Goal: Information Seeking & Learning: Learn about a topic

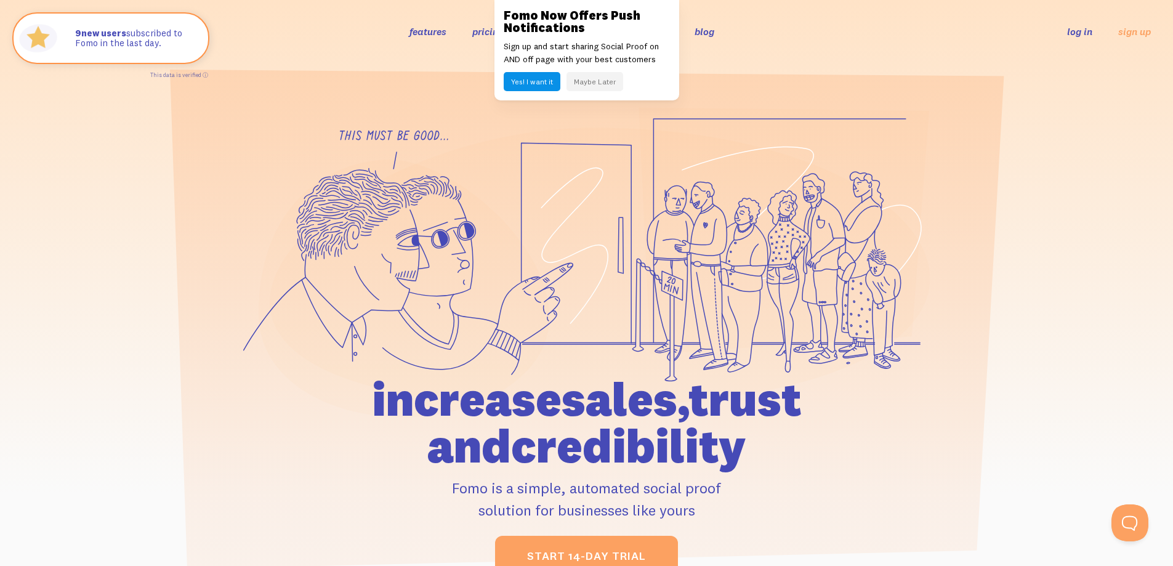
click at [600, 79] on button "Maybe Later" at bounding box center [594, 81] width 57 height 19
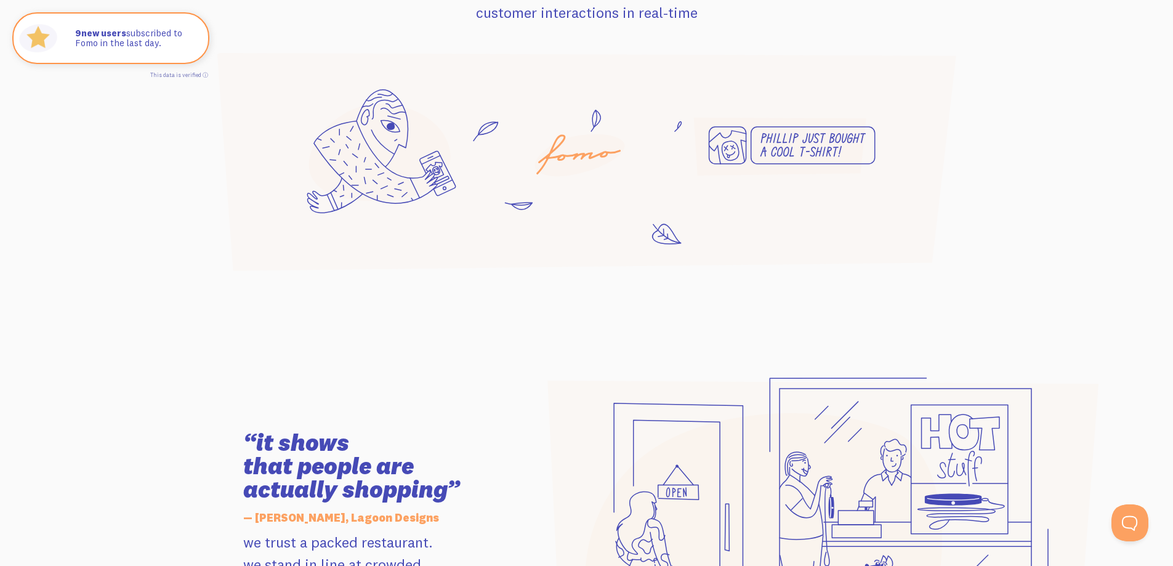
scroll to position [862, 0]
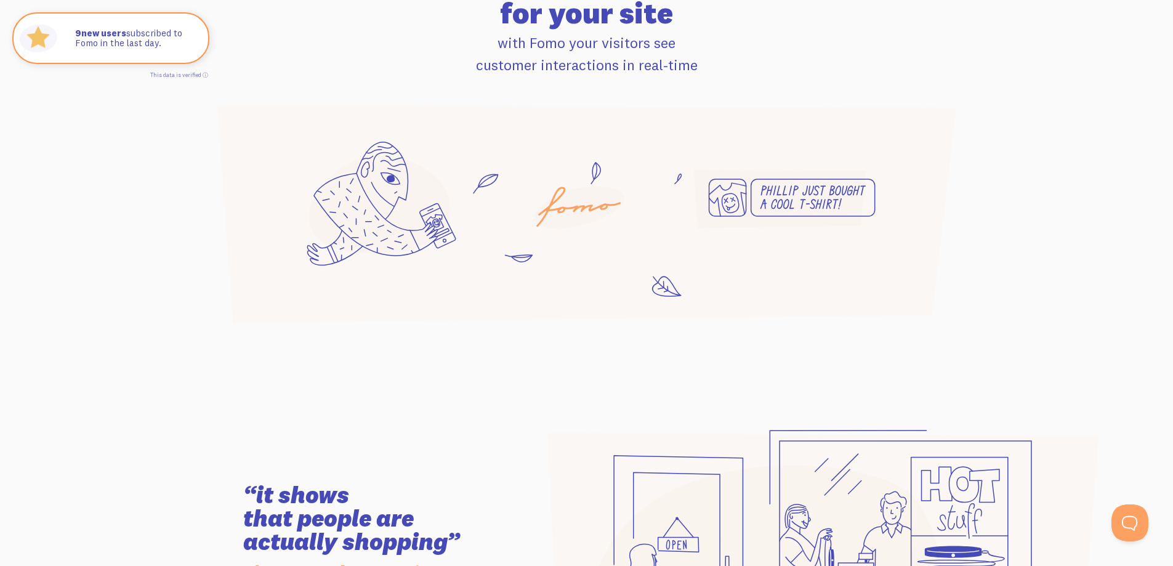
drag, startPoint x: 804, startPoint y: 200, endPoint x: 806, endPoint y: 231, distance: 31.5
click at [806, 231] on icon at bounding box center [587, 214] width 740 height 218
drag, startPoint x: 834, startPoint y: 182, endPoint x: 901, endPoint y: 187, distance: 68.0
click at [901, 187] on icon at bounding box center [587, 214] width 740 height 218
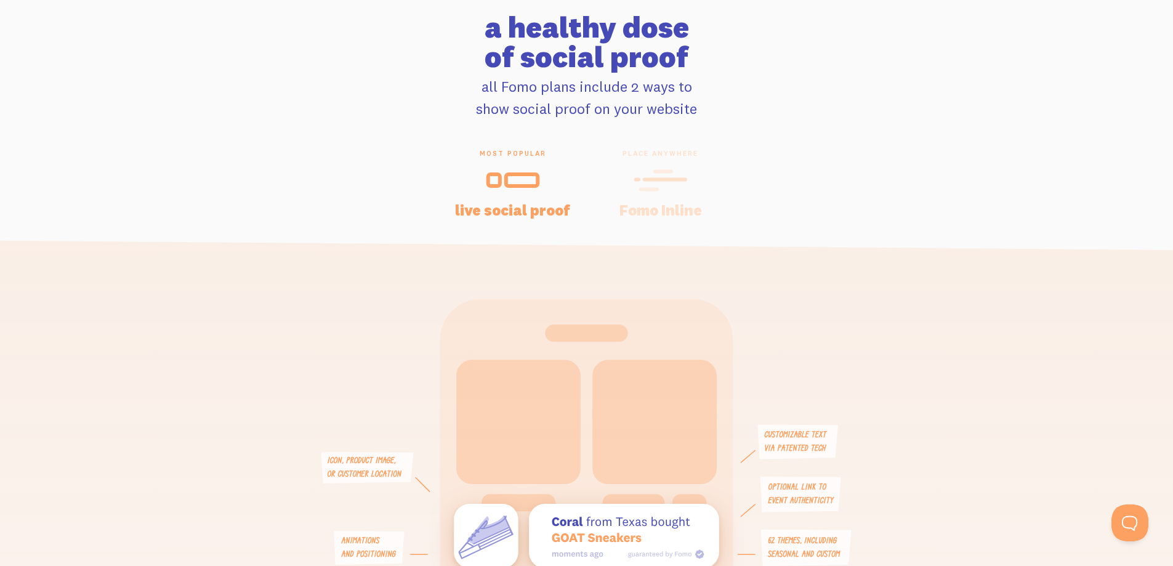
scroll to position [2525, 0]
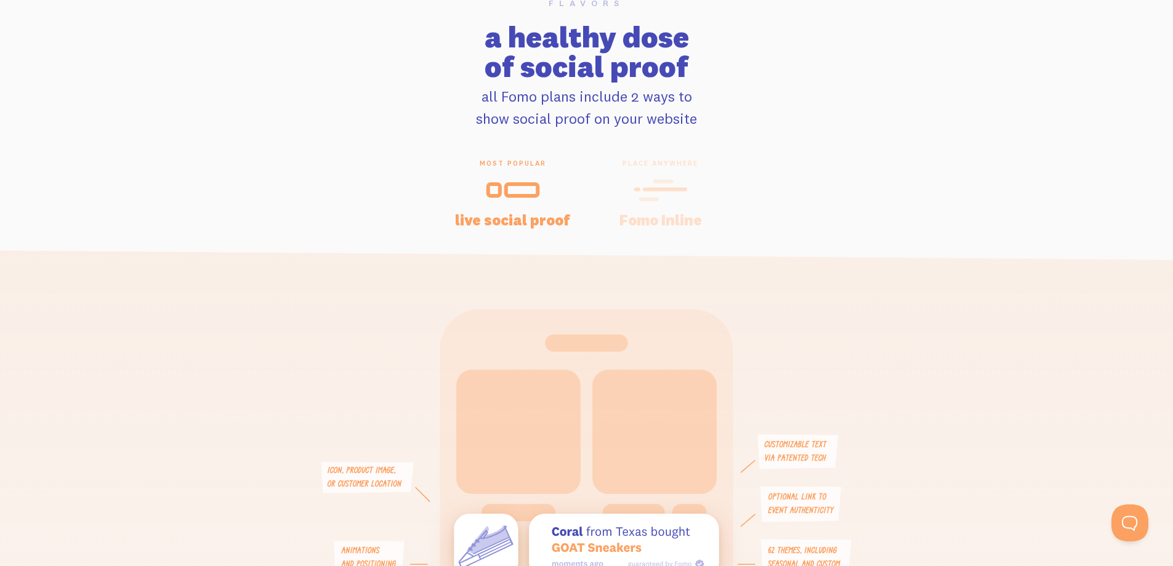
click at [666, 195] on icon at bounding box center [661, 190] width 54 height 28
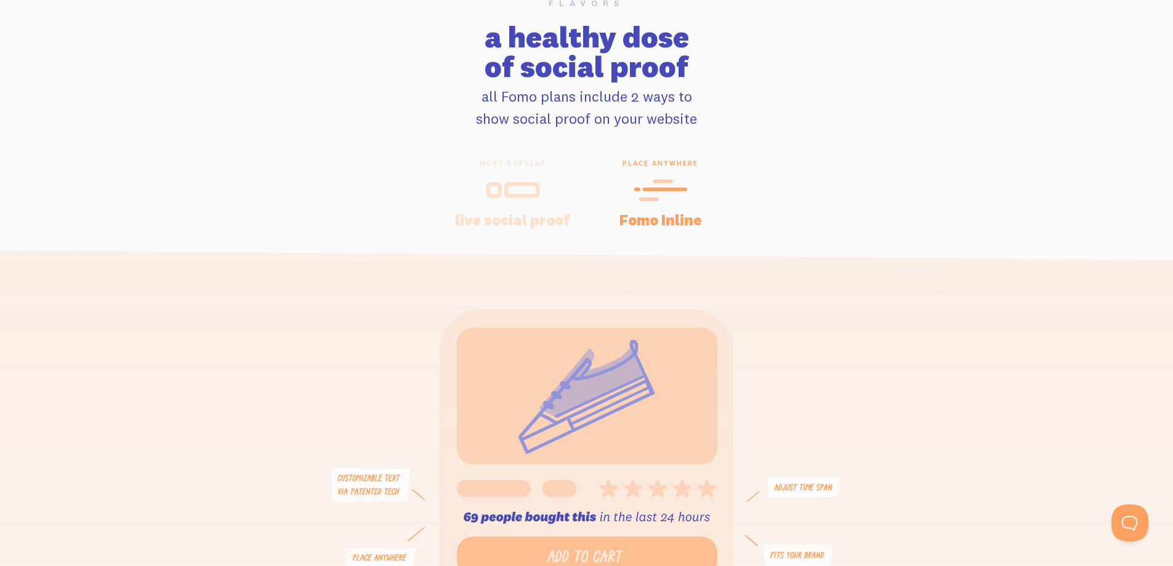
click at [659, 208] on div "place anywhere Fomo Inline" at bounding box center [661, 193] width 148 height 68
click at [546, 212] on h4 "live social proof" at bounding box center [513, 219] width 118 height 15
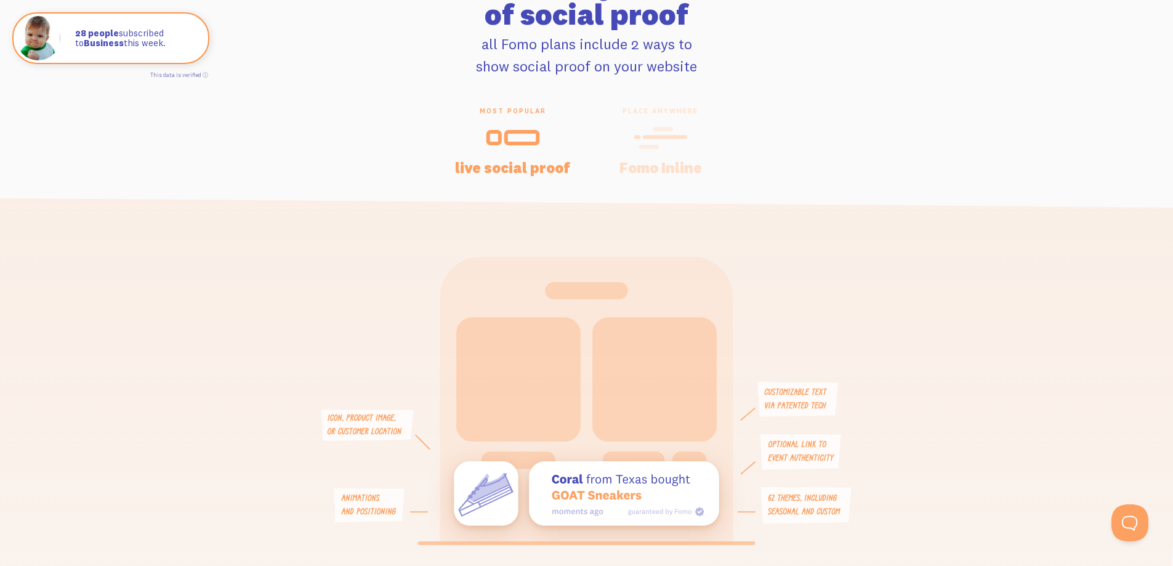
scroll to position [2709, 0]
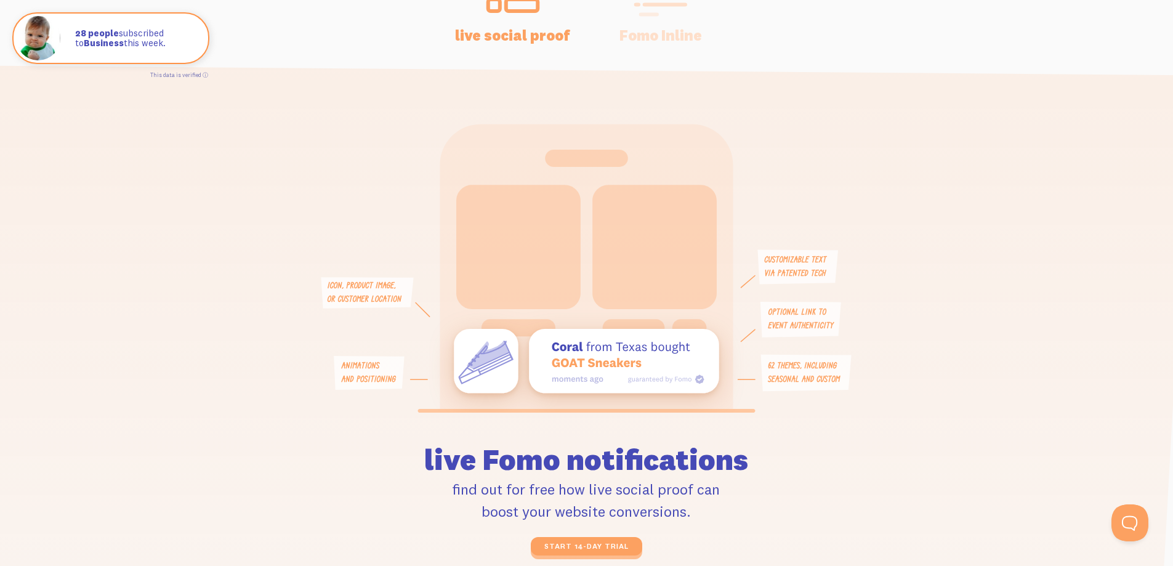
click at [653, 33] on h4 "Fomo Inline" at bounding box center [661, 35] width 118 height 15
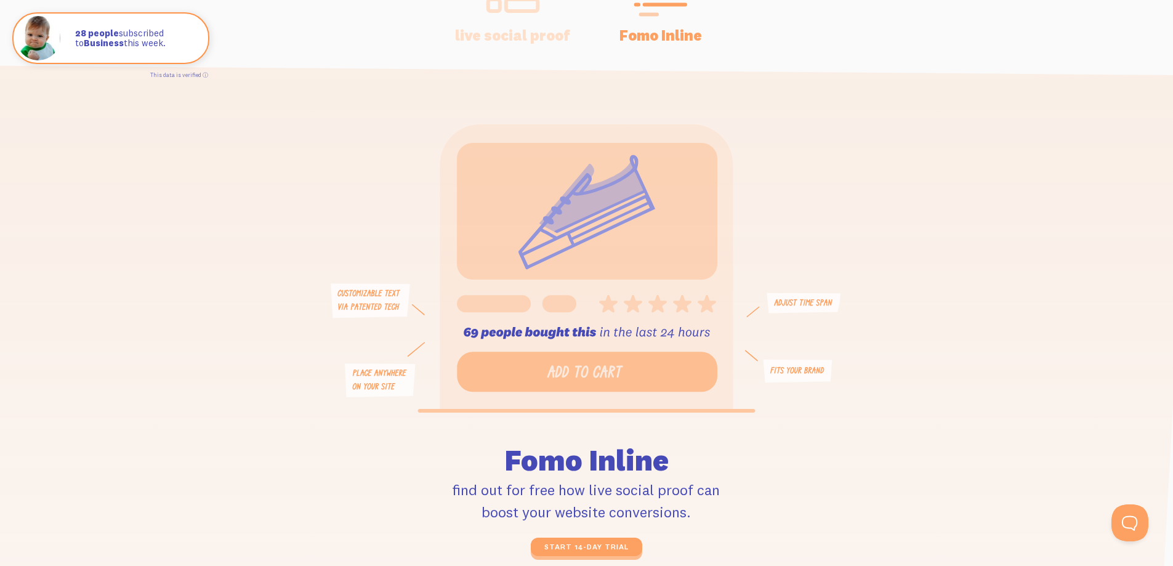
click at [530, 39] on h4 "live social proof" at bounding box center [513, 35] width 118 height 15
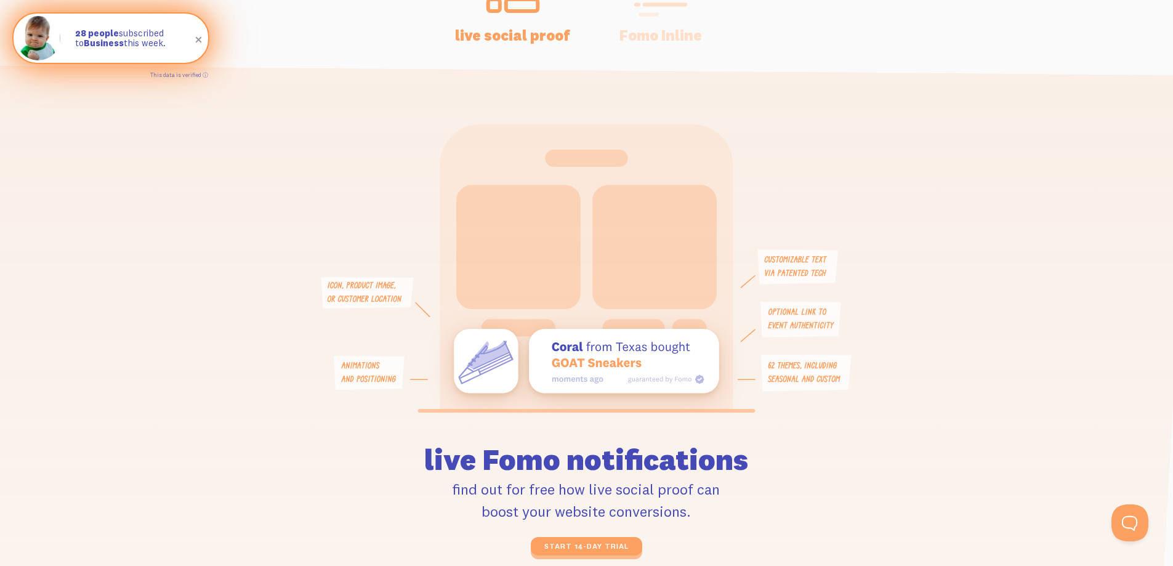
click at [199, 39] on span at bounding box center [198, 40] width 21 height 21
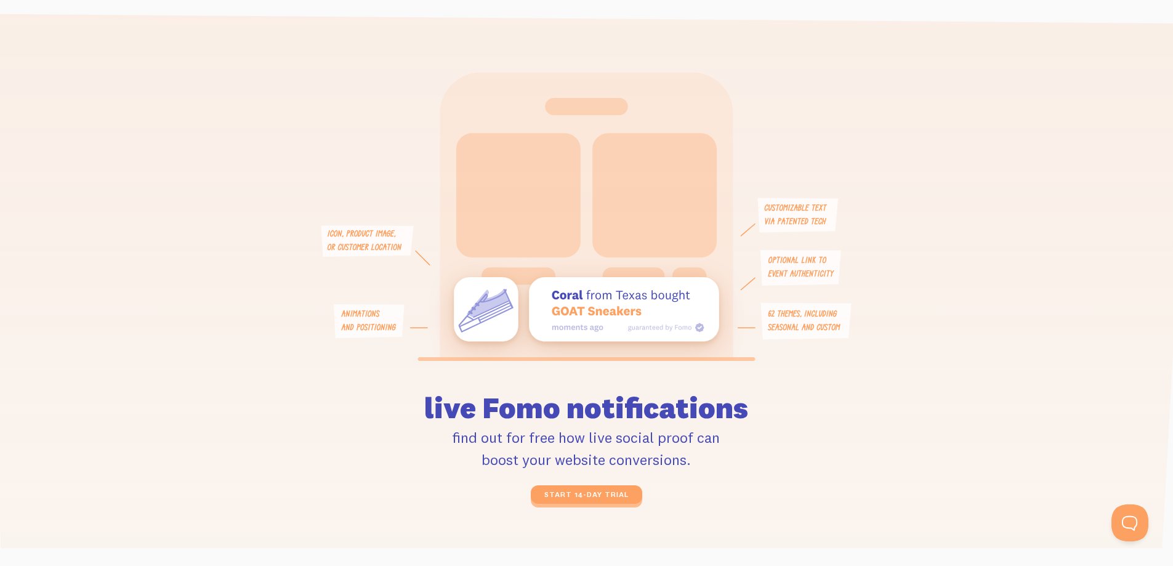
scroll to position [2832, 0]
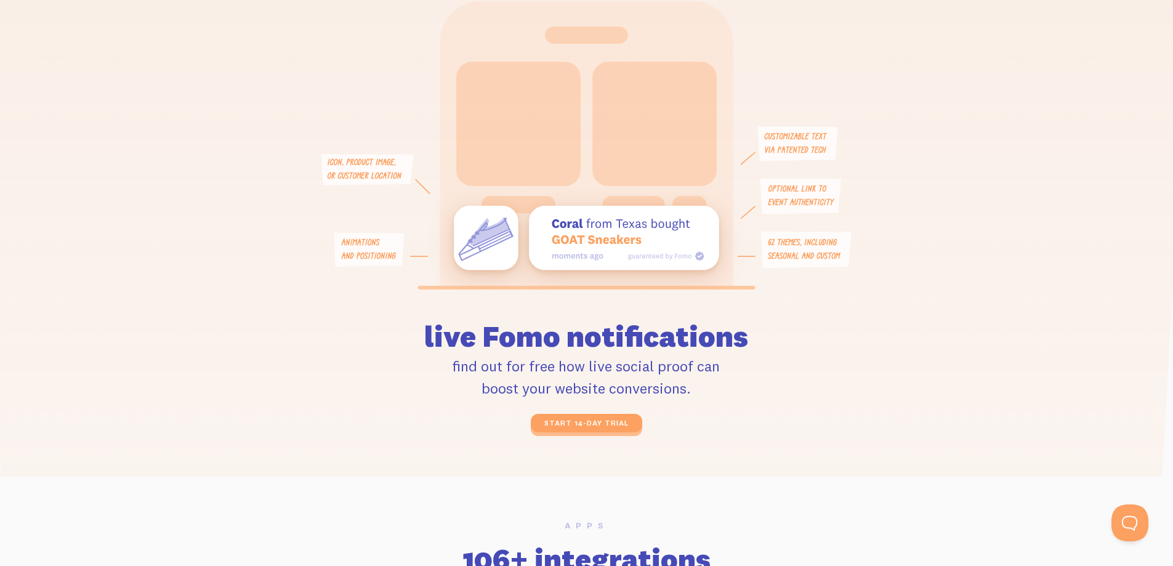
drag, startPoint x: 717, startPoint y: 213, endPoint x: 502, endPoint y: 188, distance: 216.3
click at [504, 189] on icon at bounding box center [586, 145] width 540 height 289
drag, startPoint x: 787, startPoint y: 155, endPoint x: 818, endPoint y: 180, distance: 40.2
click at [818, 180] on g at bounding box center [586, 145] width 530 height 288
drag, startPoint x: 847, startPoint y: 202, endPoint x: 857, endPoint y: 237, distance: 36.5
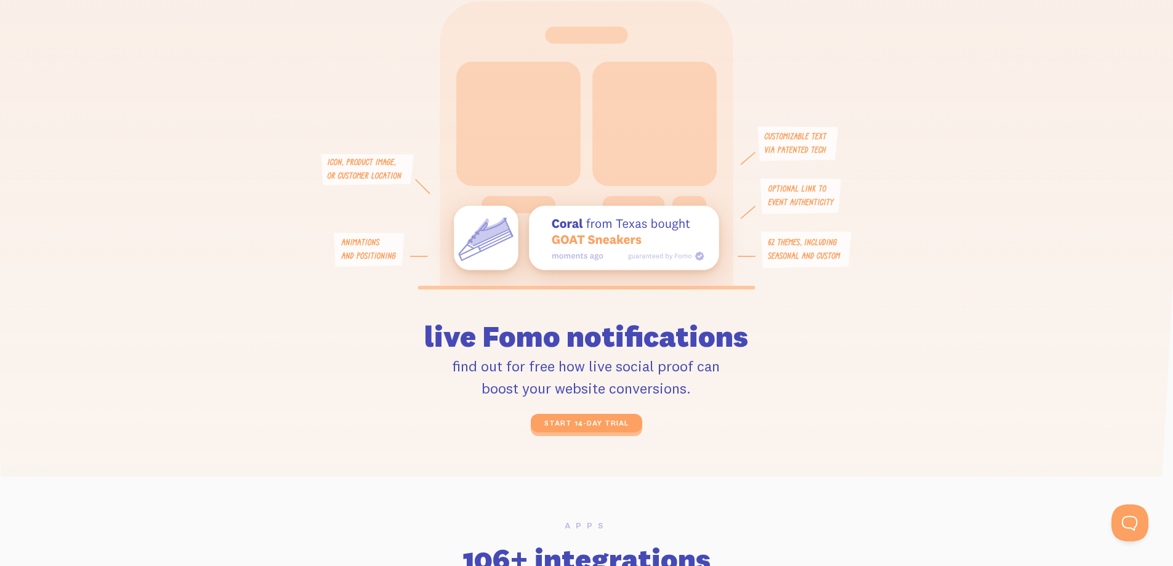
click at [848, 205] on icon at bounding box center [586, 145] width 540 height 289
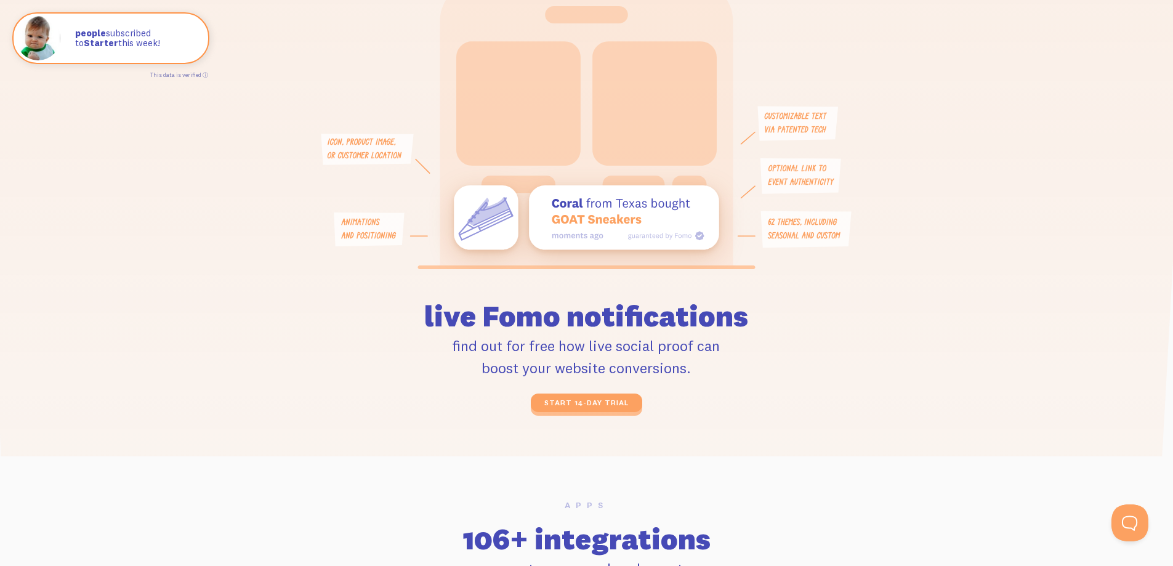
scroll to position [2771, 0]
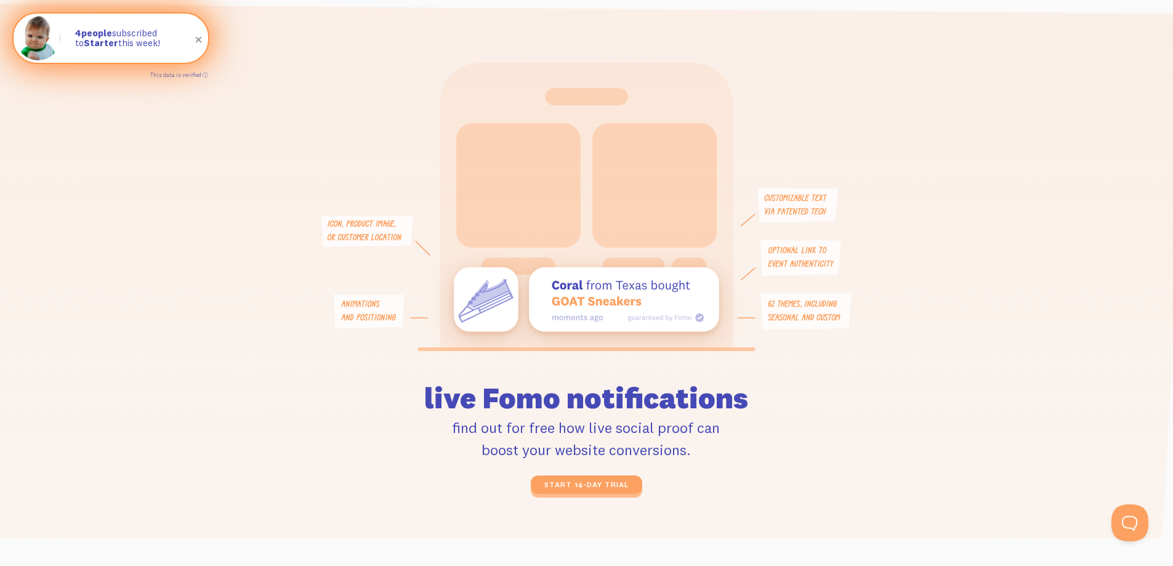
click at [200, 41] on span at bounding box center [198, 40] width 21 height 21
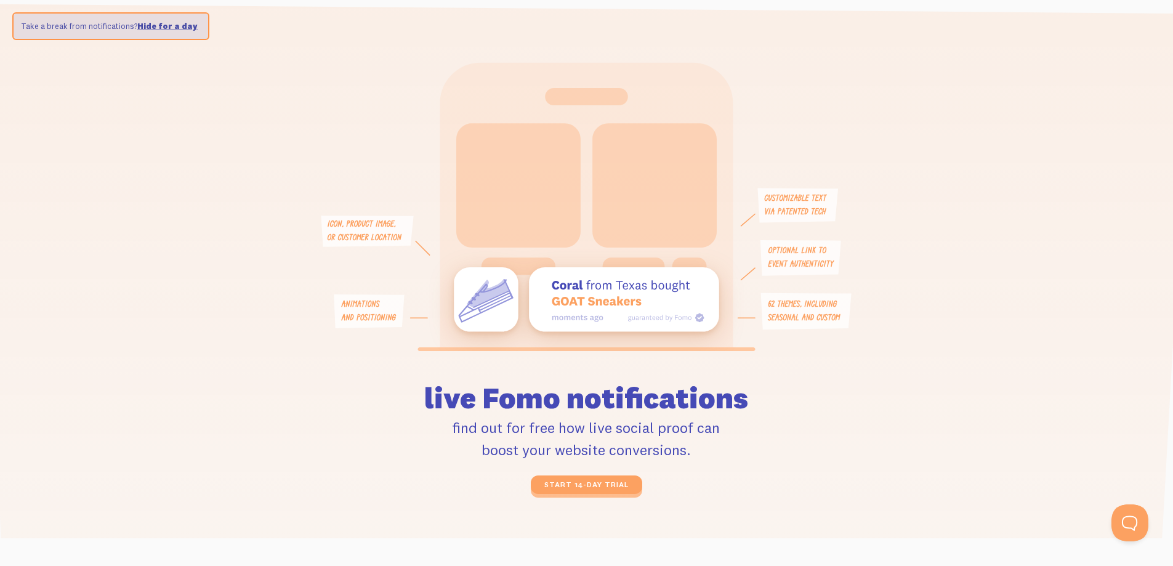
click at [438, 91] on icon at bounding box center [586, 206] width 540 height 289
click at [342, 89] on icon at bounding box center [586, 206] width 540 height 289
click at [364, 123] on icon at bounding box center [586, 206] width 540 height 289
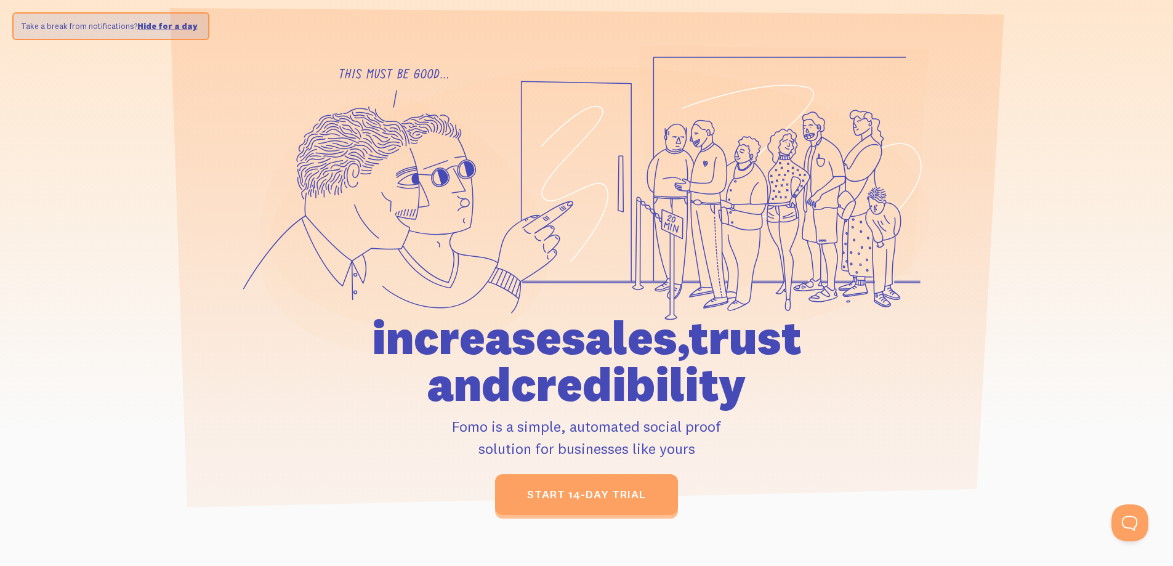
scroll to position [0, 0]
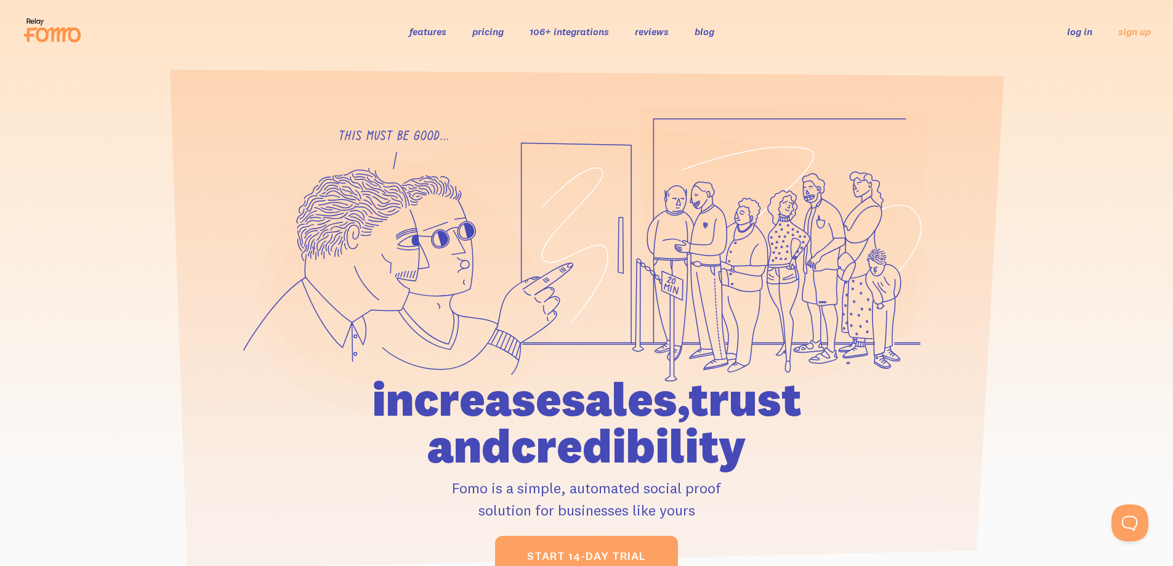
click at [653, 32] on link "reviews" at bounding box center [652, 31] width 34 height 12
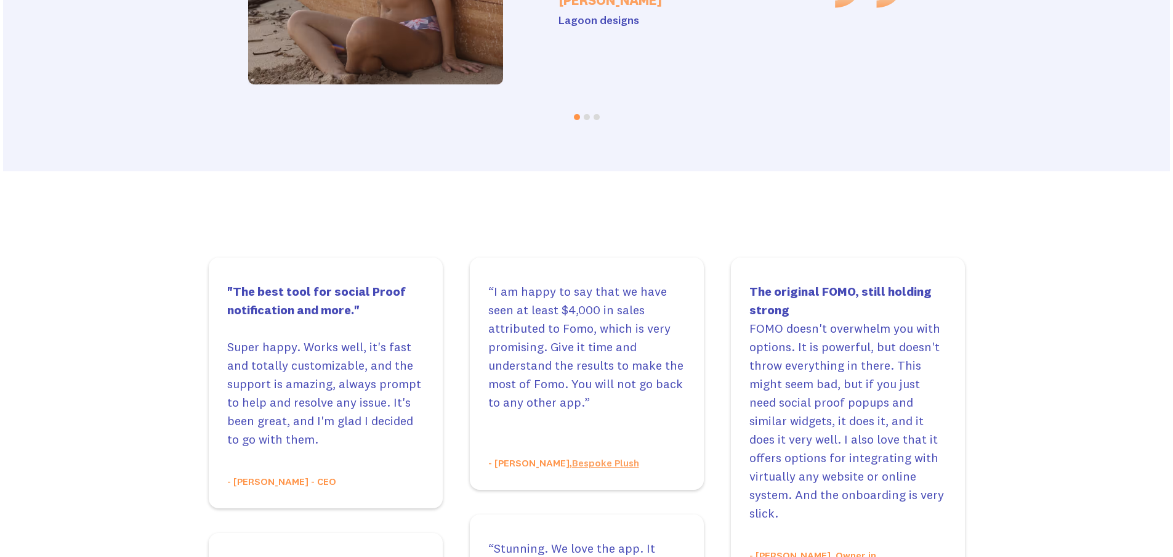
scroll to position [2525, 0]
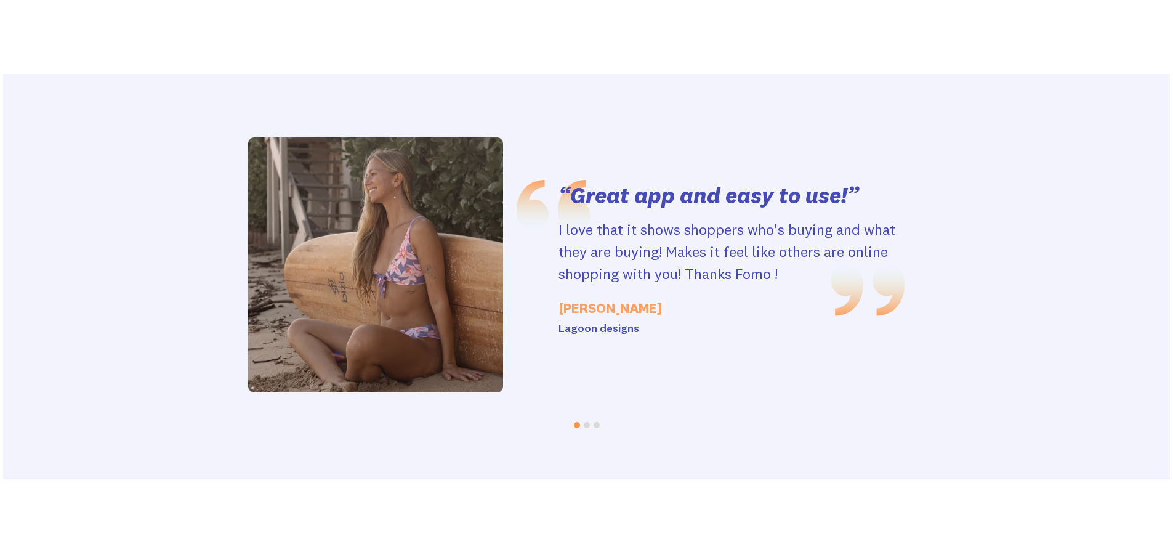
click at [682, 218] on p "I love that it shows shoppers who's buying and what they are buying! Makes it f…" at bounding box center [731, 251] width 346 height 67
drag, startPoint x: 717, startPoint y: 198, endPoint x: 522, endPoint y: 188, distance: 195.4
click at [558, 218] on p "I love that it shows shoppers who's buying and what they are buying! Makes it f…" at bounding box center [730, 251] width 346 height 67
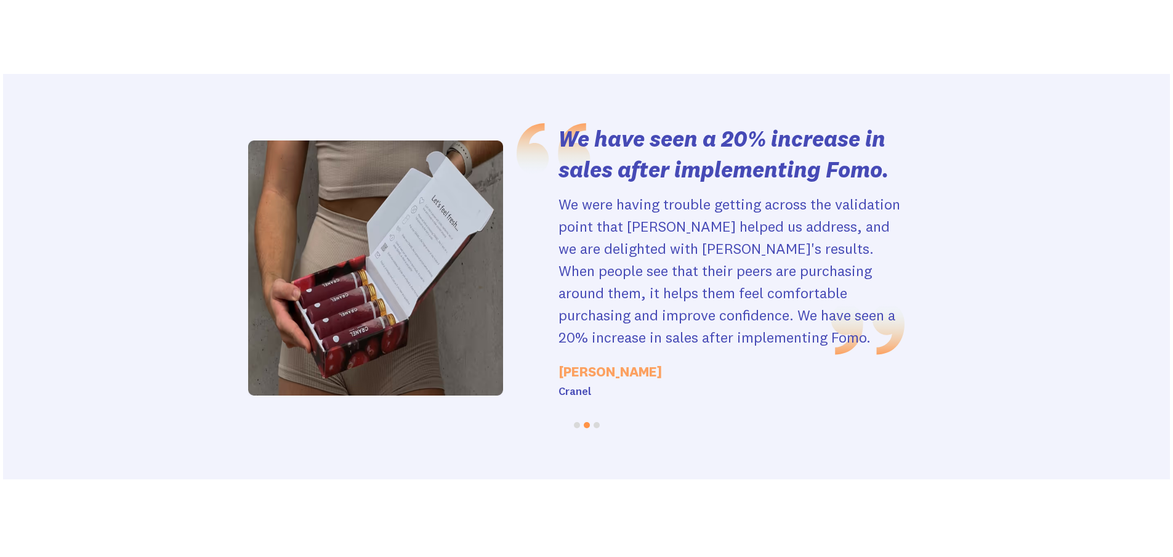
drag, startPoint x: 787, startPoint y: 183, endPoint x: 738, endPoint y: 175, distance: 49.9
click at [738, 193] on p "We were having trouble getting across the validation point that [PERSON_NAME] h…" at bounding box center [731, 270] width 346 height 155
click at [592, 193] on p "We were having trouble getting across the validation point that [PERSON_NAME] h…" at bounding box center [731, 270] width 346 height 155
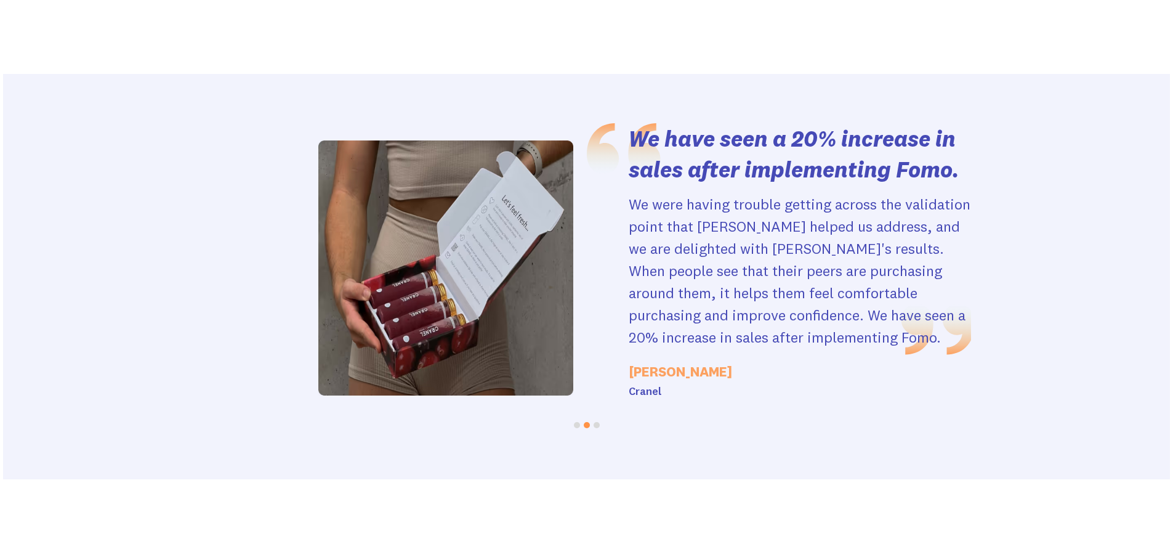
drag, startPoint x: 557, startPoint y: 116, endPoint x: 527, endPoint y: 130, distance: 33.3
click at [527, 130] on div "We have seen a 20% increase in sales after implementing Fomo. We were having tr…" at bounding box center [624, 267] width 702 height 289
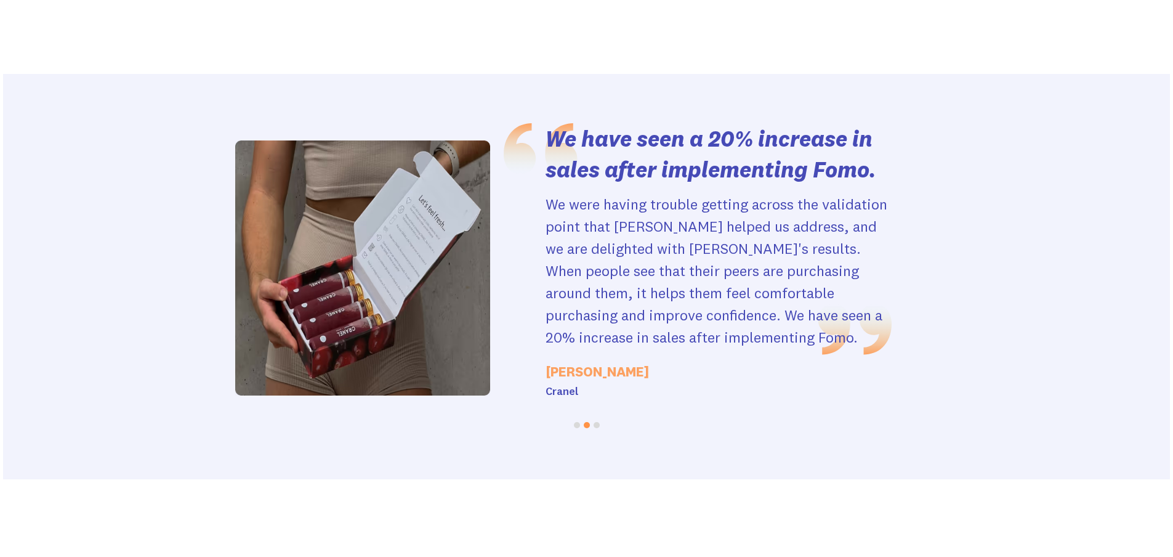
drag, startPoint x: 645, startPoint y: 190, endPoint x: 574, endPoint y: 187, distance: 70.9
click at [589, 193] on p "We were having trouble getting across the validation point that [PERSON_NAME] h…" at bounding box center [719, 270] width 346 height 155
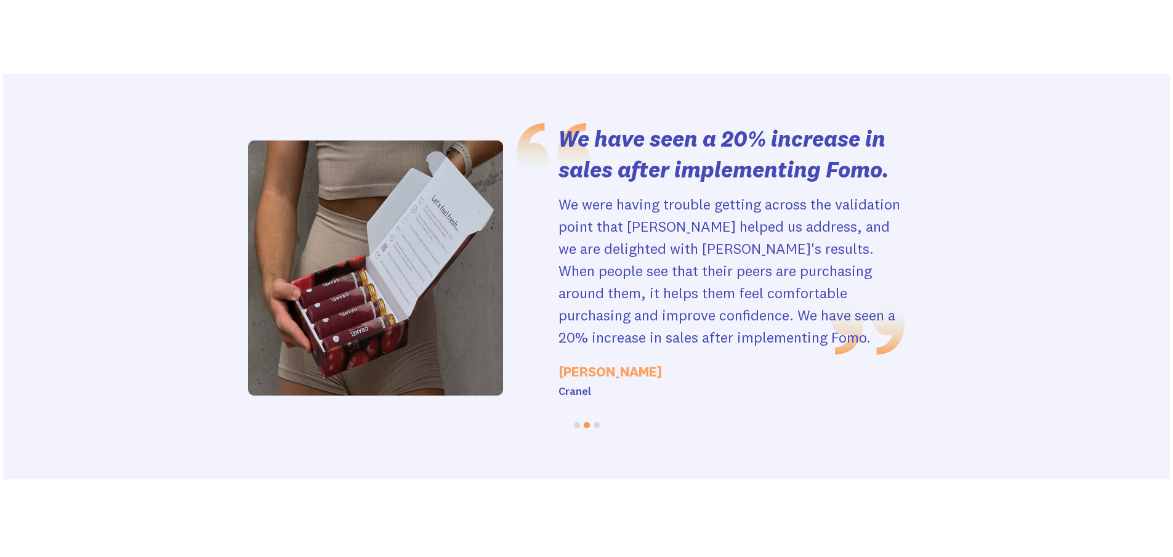
click at [558, 193] on p "We were having trouble getting across the validation point that [PERSON_NAME] h…" at bounding box center [731, 270] width 346 height 155
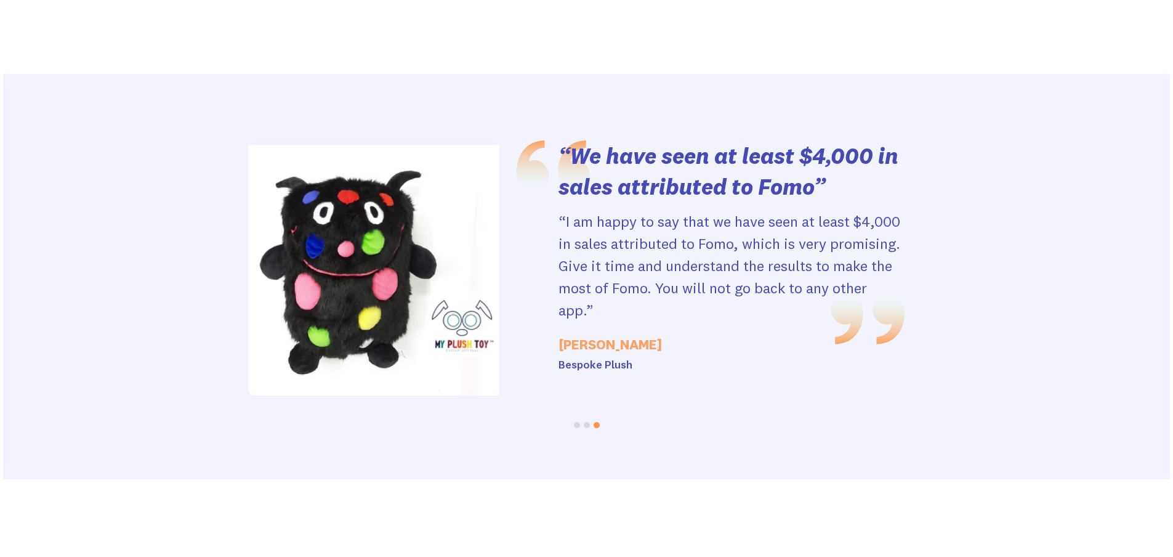
drag, startPoint x: 690, startPoint y: 194, endPoint x: 612, endPoint y: 179, distance: 79.7
click at [620, 210] on p "“I am happy to say that we have seen at least $4,000 in sales attributed to Fom…" at bounding box center [731, 265] width 346 height 111
drag, startPoint x: 628, startPoint y: 190, endPoint x: 385, endPoint y: 185, distance: 242.7
click at [410, 188] on div "“We have seen at least $4,000 in sales attributed to Fomo” “I am happy to say t…" at bounding box center [552, 267] width 702 height 255
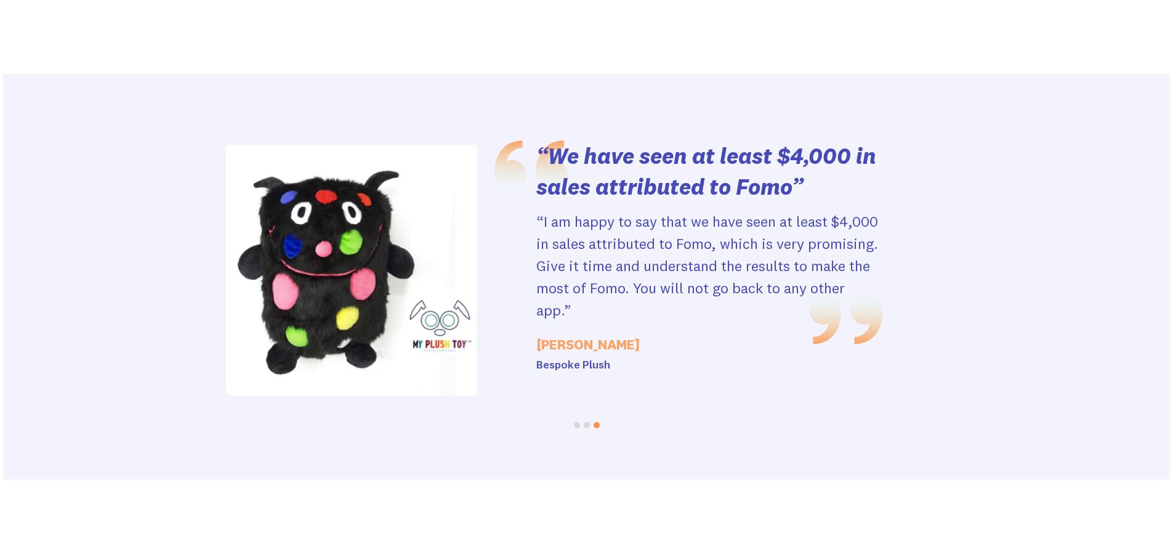
drag, startPoint x: 582, startPoint y: 206, endPoint x: 297, endPoint y: 207, distance: 285.7
click at [350, 207] on div "“We have seen at least $4,000 in sales attributed to Fomo” “I am happy to say t…" at bounding box center [531, 267] width 702 height 255
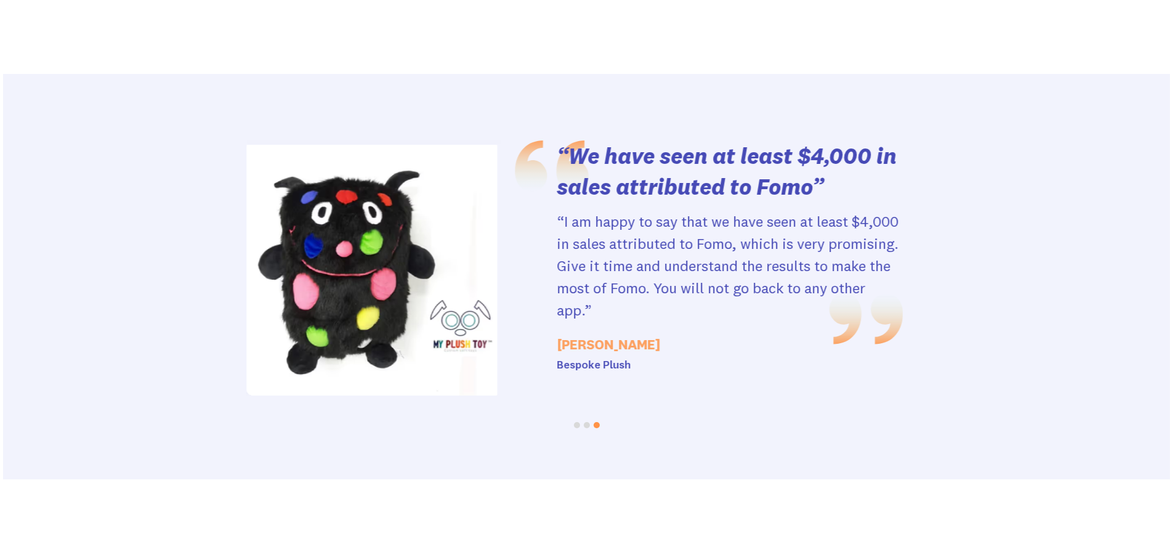
drag, startPoint x: 334, startPoint y: 210, endPoint x: 651, endPoint y: 212, distance: 317.1
click at [634, 212] on div "“We have seen at least $4,000 in sales attributed to Fomo” “I am happy to say t…" at bounding box center [552, 267] width 702 height 255
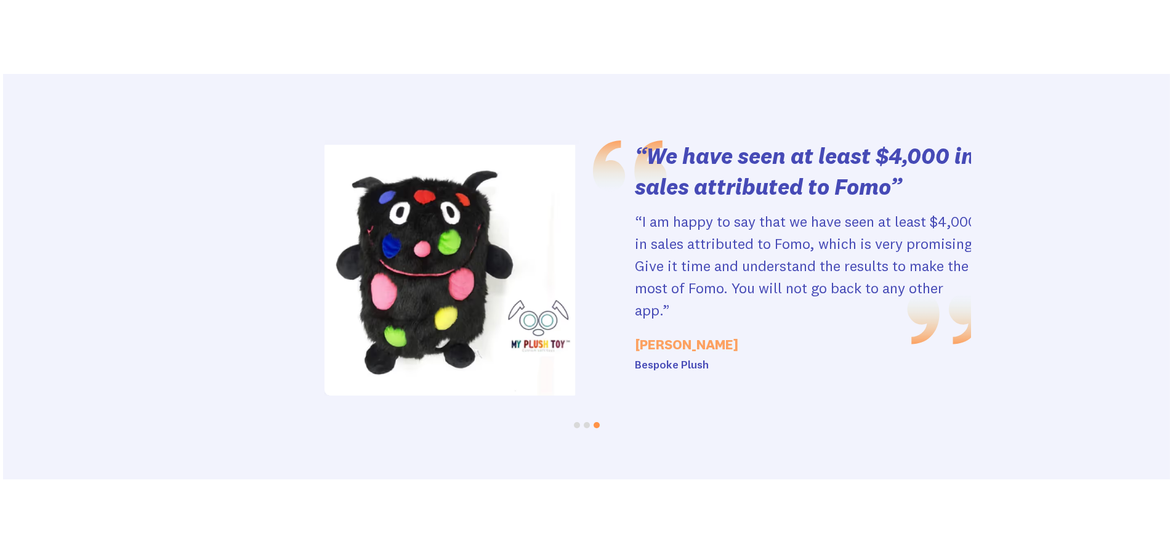
drag, startPoint x: 458, startPoint y: 215, endPoint x: 912, endPoint y: 227, distance: 454.0
click at [922, 222] on div "“We have seen at least $4,000 in sales attributed to Fomo” “I am happy to say t…" at bounding box center [630, 267] width 702 height 255
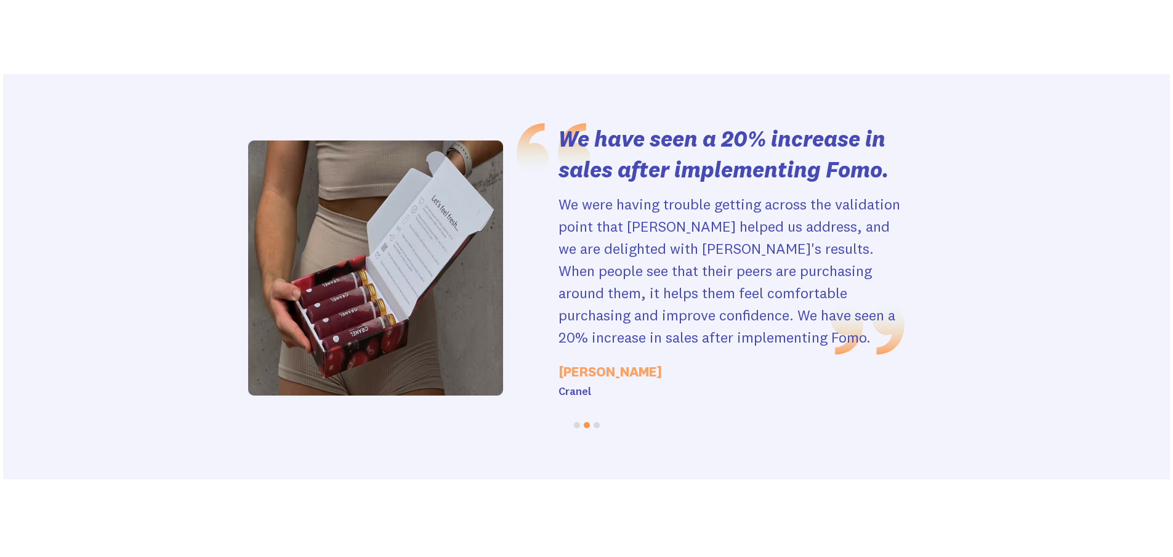
click at [578, 422] on button "Go to slide 1" at bounding box center [577, 425] width 6 height 6
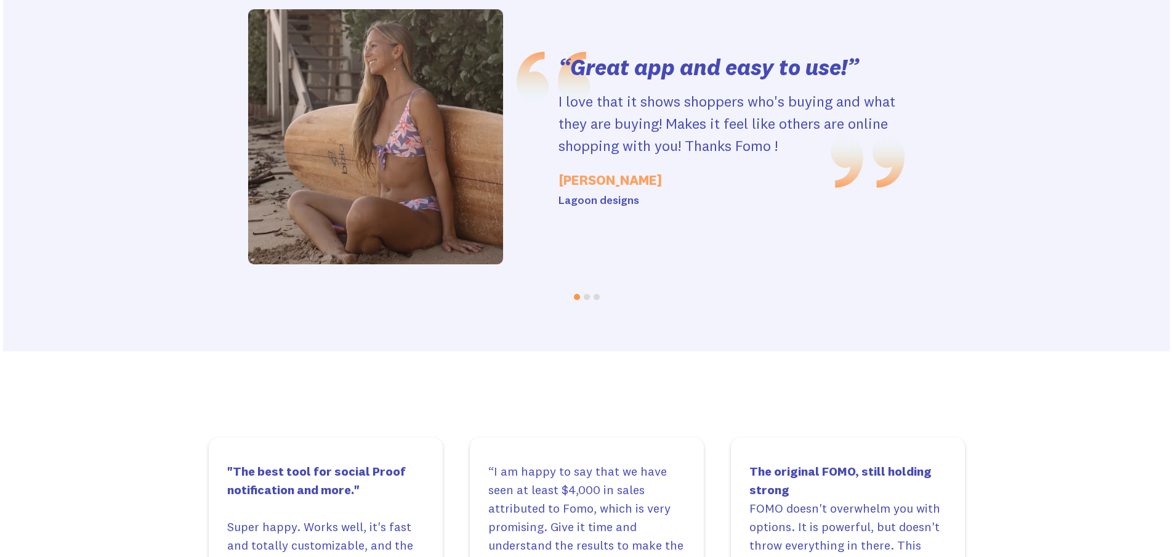
scroll to position [2648, 0]
